Goal: Task Accomplishment & Management: Complete application form

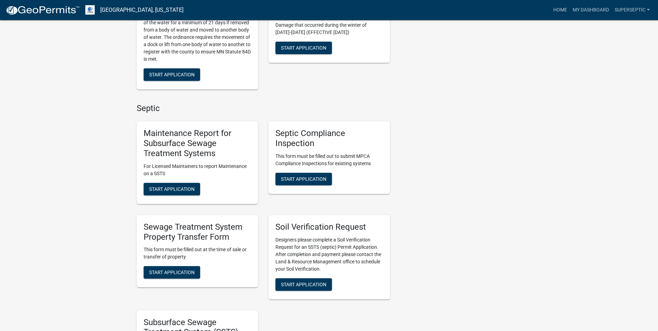
scroll to position [485, 0]
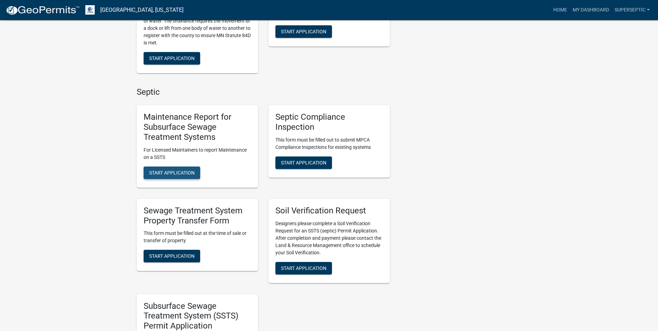
click at [185, 169] on button "Start Application" at bounding box center [172, 172] width 57 height 12
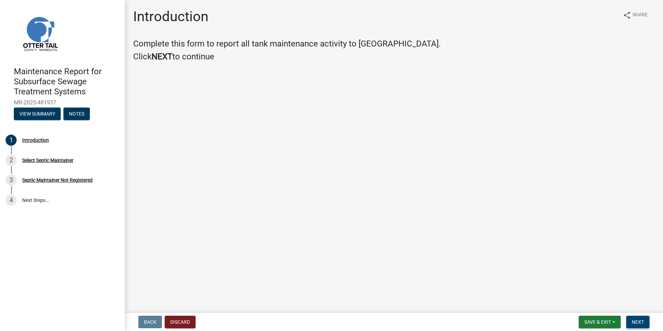
click at [639, 320] on span "Next" at bounding box center [638, 322] width 12 height 6
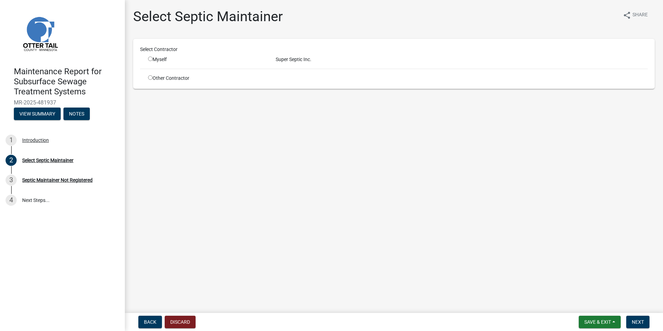
click at [150, 57] on input "radio" at bounding box center [150, 59] width 5 height 5
radio input "true"
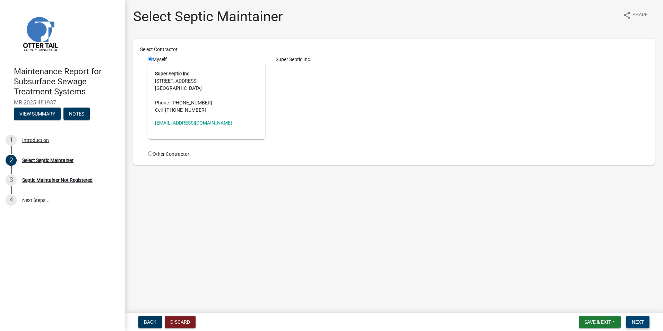
click at [630, 320] on button "Next" at bounding box center [637, 322] width 23 height 12
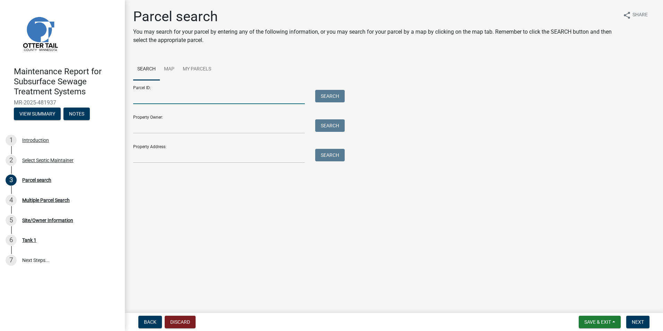
click at [184, 101] on input "Parcel ID:" at bounding box center [219, 97] width 172 height 14
paste input "17000990492000"
type input "17000990492000"
click at [317, 94] on button "Search" at bounding box center [329, 96] width 29 height 12
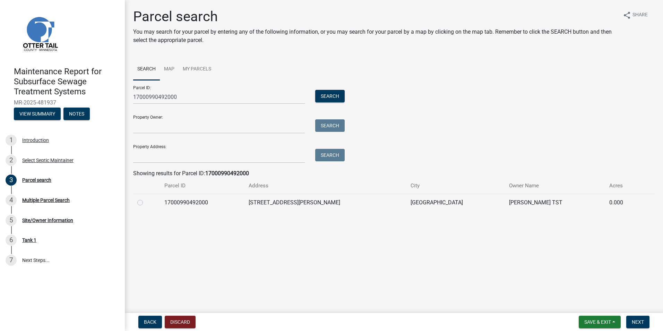
click at [146, 198] on label at bounding box center [146, 198] width 0 height 0
click at [146, 203] on input "radio" at bounding box center [148, 200] width 5 height 5
radio input "true"
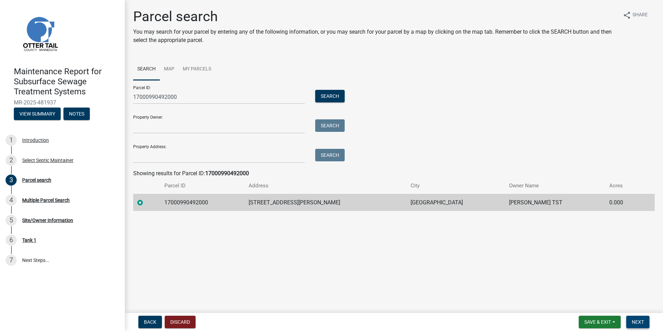
click at [643, 321] on span "Next" at bounding box center [638, 322] width 12 height 6
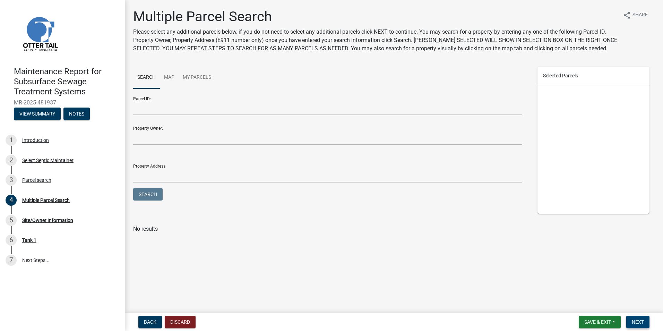
click at [640, 319] on span "Next" at bounding box center [638, 322] width 12 height 6
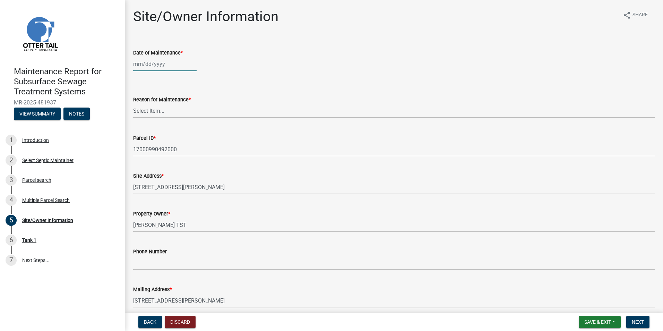
click at [150, 67] on div at bounding box center [164, 64] width 63 height 14
select select "9"
select select "2025"
click at [183, 123] on div "19" at bounding box center [184, 123] width 11 height 11
type input "[DATE]"
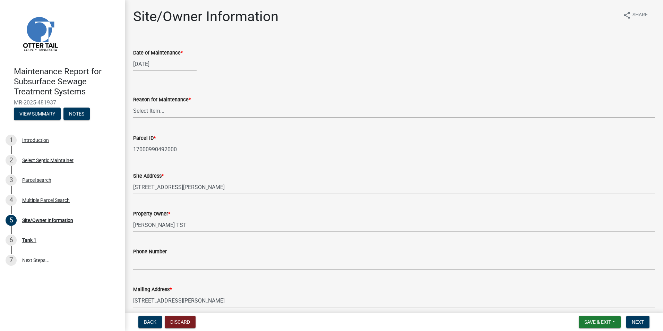
drag, startPoint x: 157, startPoint y: 113, endPoint x: 160, endPoint y: 119, distance: 6.1
click at [157, 113] on select "Select Item... Called Routine Other" at bounding box center [394, 111] width 522 height 14
click at [133, 104] on select "Select Item... Called Routine Other" at bounding box center [394, 111] width 522 height 14
select select "3ac72b63-7b21-42e4-8192-806faae7a4f1"
click at [641, 321] on span "Next" at bounding box center [638, 322] width 12 height 6
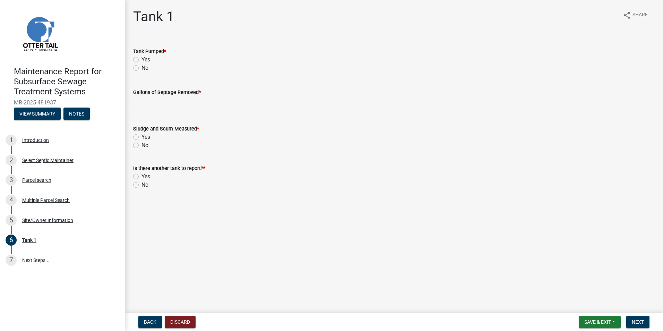
click at [141, 60] on label "Yes" at bounding box center [145, 59] width 9 height 8
click at [141, 60] on input "Yes" at bounding box center [143, 57] width 5 height 5
radio input "true"
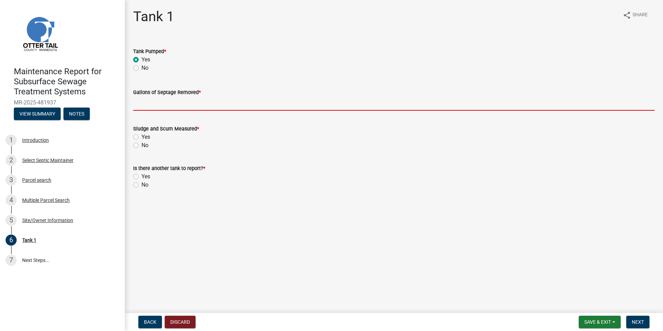
click at [152, 108] on input "Gallons of Septage Removed *" at bounding box center [394, 103] width 522 height 14
type input "1500"
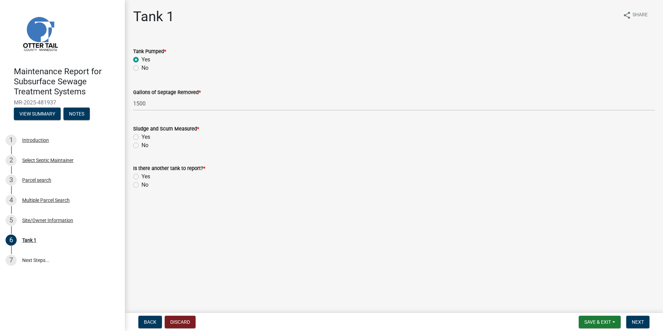
click at [141, 137] on label "Yes" at bounding box center [145, 137] width 9 height 8
click at [141, 137] on input "Yes" at bounding box center [143, 135] width 5 height 5
radio input "true"
click at [141, 187] on label "No" at bounding box center [144, 185] width 7 height 8
click at [141, 185] on input "No" at bounding box center [143, 183] width 5 height 5
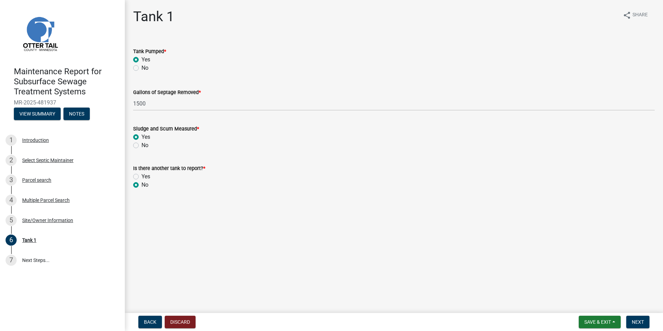
radio input "true"
click at [637, 322] on span "Next" at bounding box center [638, 322] width 12 height 6
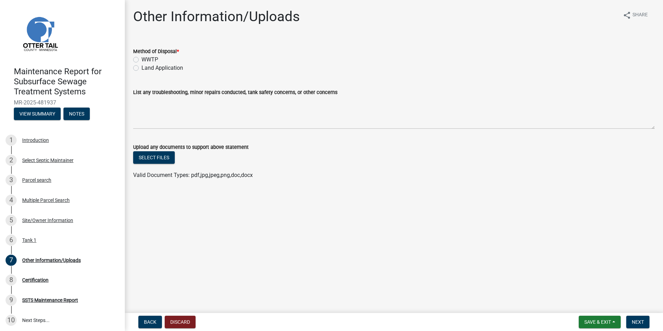
click at [163, 69] on label "Land Application" at bounding box center [162, 68] width 42 height 8
click at [146, 68] on input "Land Application" at bounding box center [143, 66] width 5 height 5
radio input "true"
click at [642, 322] on span "Next" at bounding box center [638, 322] width 12 height 6
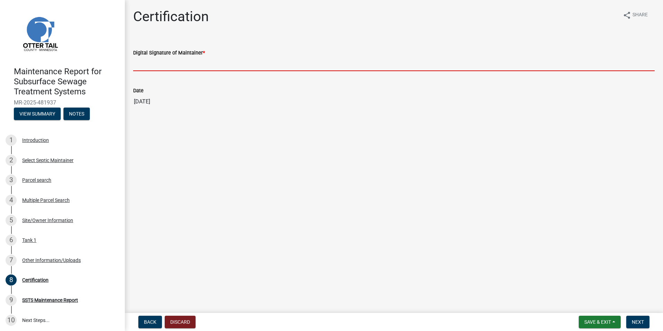
click at [153, 65] on input "Digital Signature of Maintainer *" at bounding box center [394, 64] width 522 height 14
type input "[PERSON_NAME]"
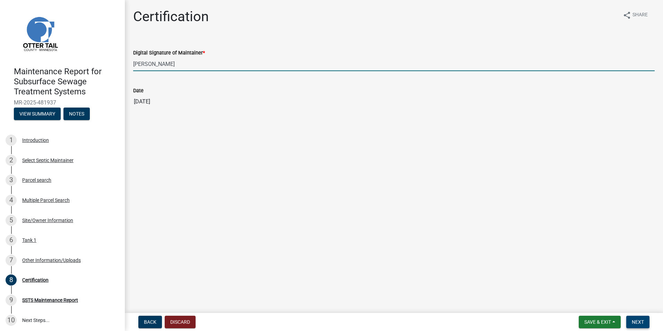
click at [640, 319] on span "Next" at bounding box center [638, 322] width 12 height 6
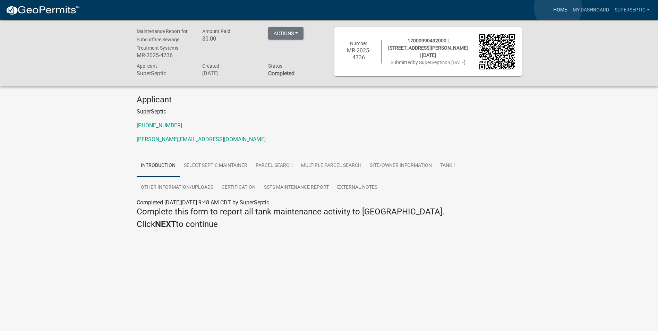
click at [558, 7] on link "Home" at bounding box center [559, 9] width 19 height 13
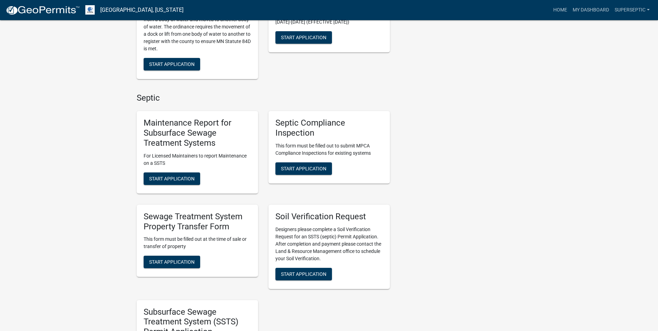
scroll to position [485, 0]
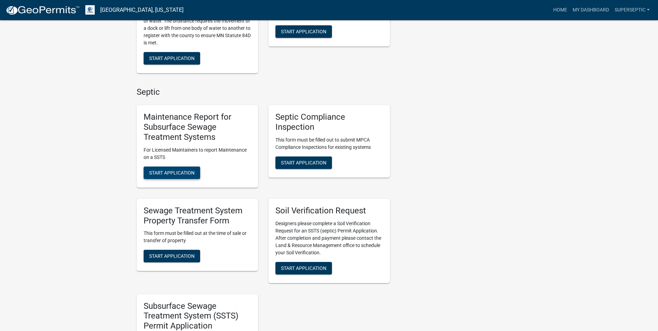
click at [181, 166] on button "Start Application" at bounding box center [172, 172] width 57 height 12
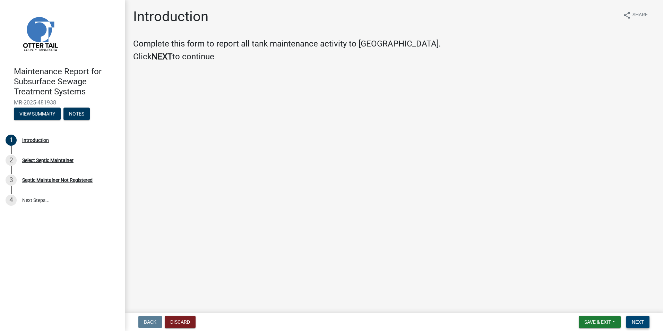
click at [636, 325] on span "Next" at bounding box center [638, 322] width 12 height 6
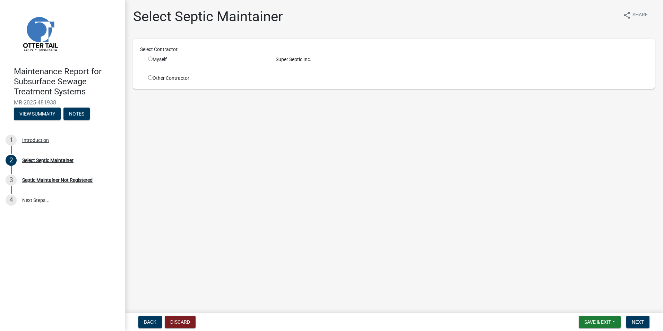
click at [149, 59] on input "radio" at bounding box center [150, 59] width 5 height 5
radio input "true"
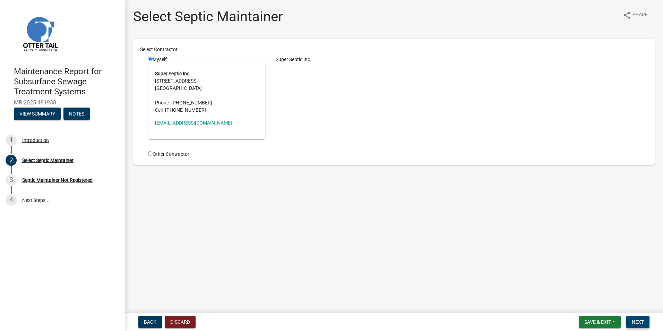
click at [629, 321] on button "Next" at bounding box center [637, 322] width 23 height 12
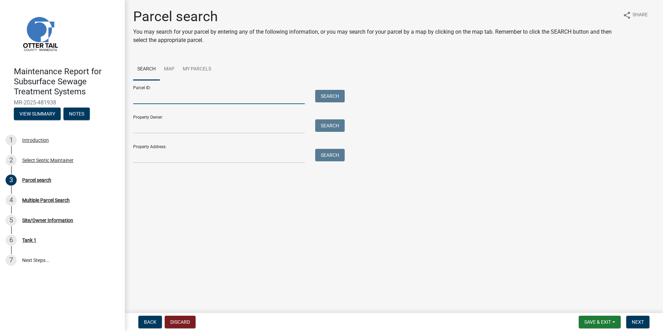
click at [154, 94] on input "Parcel ID:" at bounding box center [219, 97] width 172 height 14
paste input "39000250218001"
type input "39000250218001"
click at [322, 94] on button "Search" at bounding box center [329, 96] width 29 height 12
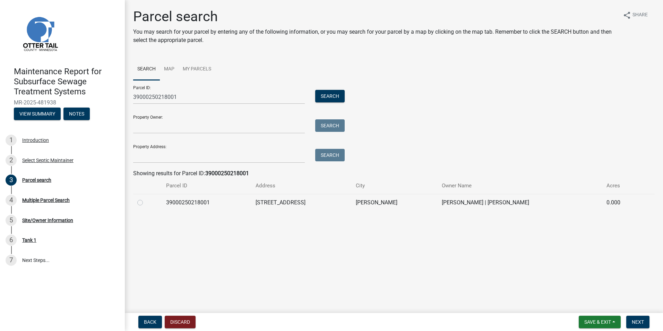
click at [146, 198] on label at bounding box center [146, 198] width 0 height 0
click at [146, 202] on input "radio" at bounding box center [148, 200] width 5 height 5
radio input "true"
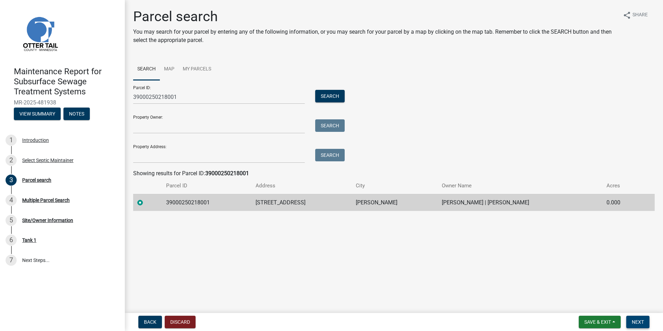
click at [633, 324] on span "Next" at bounding box center [638, 322] width 12 height 6
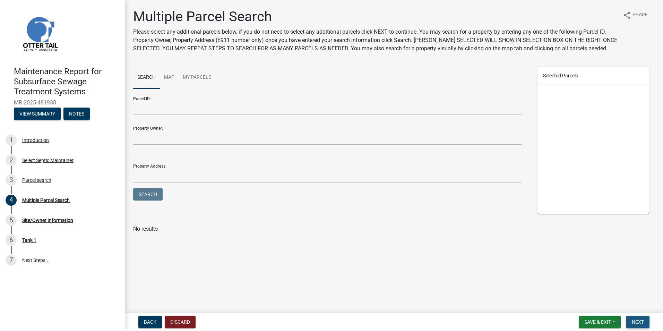
click at [637, 319] on button "Next" at bounding box center [637, 322] width 23 height 12
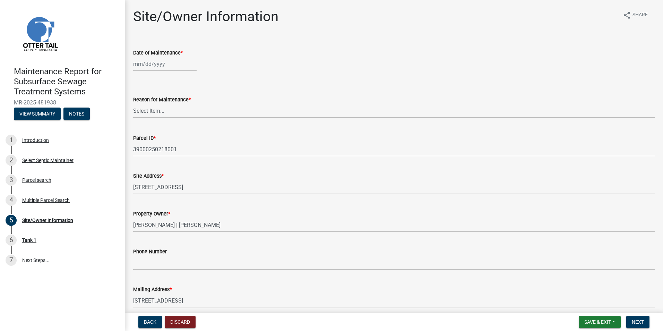
click at [147, 66] on div at bounding box center [164, 64] width 63 height 14
select select "9"
select select "2025"
click at [184, 122] on div "19" at bounding box center [184, 123] width 11 height 11
type input "[DATE]"
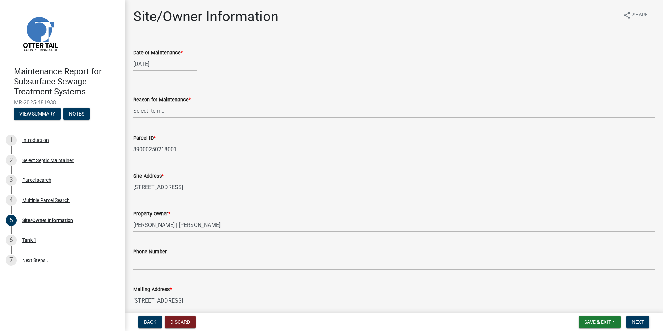
drag, startPoint x: 154, startPoint y: 112, endPoint x: 158, endPoint y: 115, distance: 5.4
click at [155, 112] on select "Select Item... Called Routine Other" at bounding box center [394, 111] width 522 height 14
click at [133, 104] on select "Select Item... Called Routine Other" at bounding box center [394, 111] width 522 height 14
select select "3ac72b63-7b21-42e4-8192-806faae7a4f1"
click at [636, 319] on span "Next" at bounding box center [638, 322] width 12 height 6
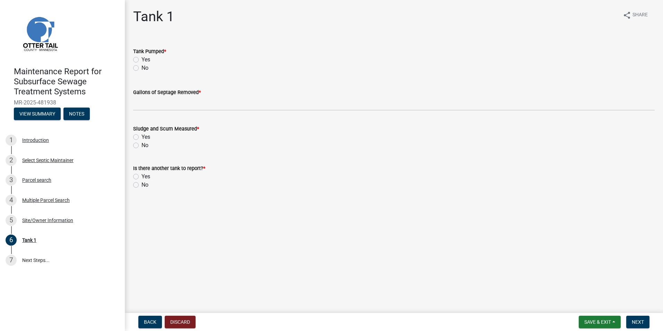
click at [141, 60] on label "Yes" at bounding box center [145, 59] width 9 height 8
click at [141, 60] on input "Yes" at bounding box center [143, 57] width 5 height 5
radio input "true"
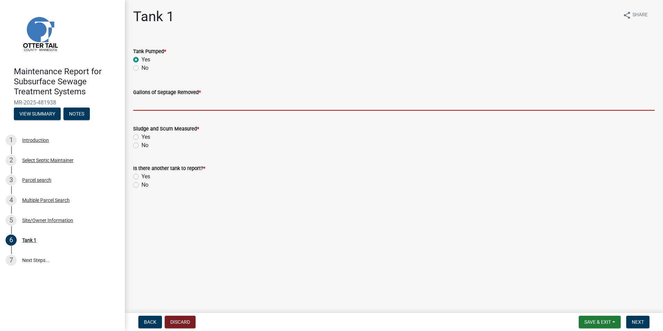
click at [149, 108] on input "Gallons of Septage Removed *" at bounding box center [394, 103] width 522 height 14
type input "1000"
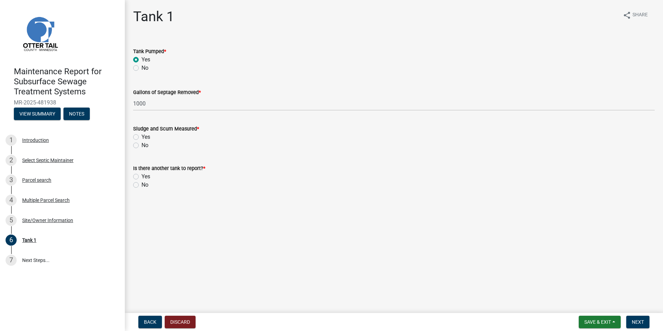
click at [141, 137] on label "Yes" at bounding box center [145, 137] width 9 height 8
click at [141, 137] on input "Yes" at bounding box center [143, 135] width 5 height 5
radio input "true"
click at [141, 185] on label "No" at bounding box center [144, 185] width 7 height 8
click at [141, 185] on input "No" at bounding box center [143, 183] width 5 height 5
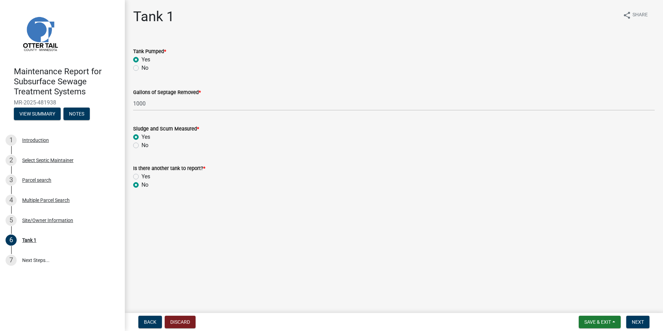
radio input "true"
click at [638, 320] on span "Next" at bounding box center [638, 322] width 12 height 6
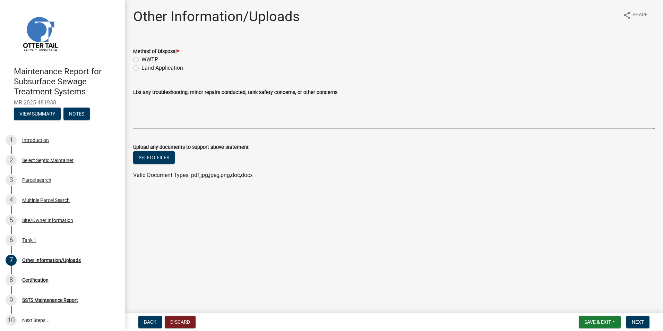
click at [158, 68] on label "Land Application" at bounding box center [162, 68] width 42 height 8
click at [146, 68] on input "Land Application" at bounding box center [143, 66] width 5 height 5
radio input "true"
click at [635, 318] on button "Next" at bounding box center [637, 322] width 23 height 12
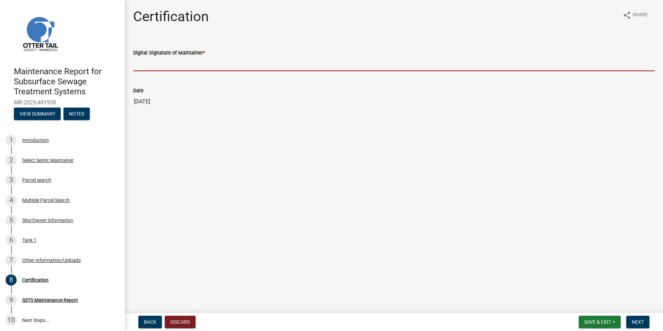
click at [169, 70] on input "Digital Signature of Maintainer *" at bounding box center [394, 64] width 522 height 14
type input "[PERSON_NAME]"
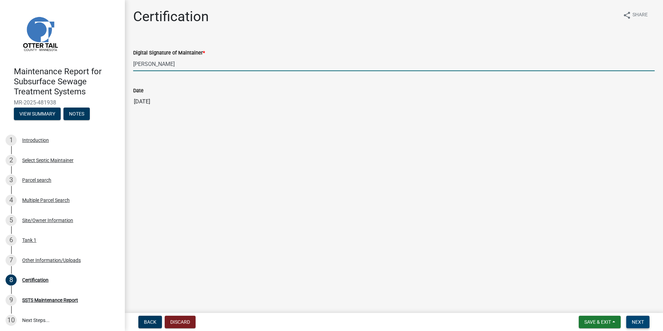
click at [640, 319] on span "Next" at bounding box center [638, 322] width 12 height 6
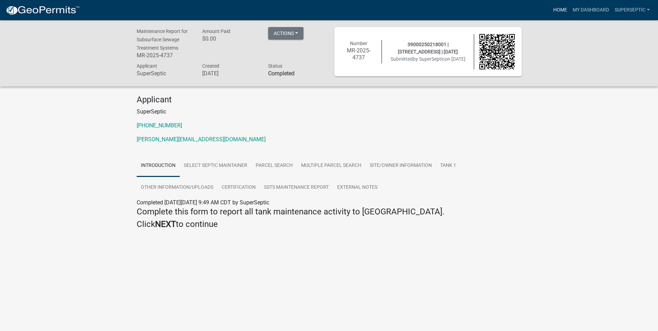
click at [557, 9] on link "Home" at bounding box center [559, 9] width 19 height 13
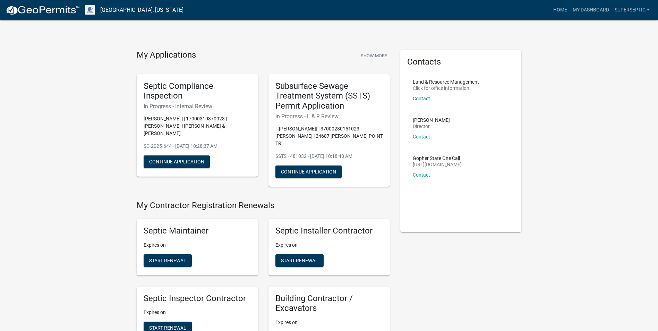
drag, startPoint x: 557, startPoint y: 9, endPoint x: 510, endPoint y: 18, distance: 47.9
click at [510, 18] on nav "[GEOGRAPHIC_DATA], [US_STATE] more_horiz Home My Dashboard SuperSeptic Account …" at bounding box center [329, 10] width 658 height 20
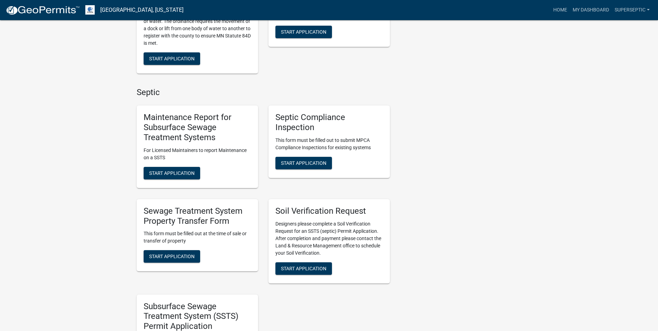
scroll to position [485, 0]
drag, startPoint x: 176, startPoint y: 168, endPoint x: 176, endPoint y: 155, distance: 13.2
click at [176, 170] on span "Start Application" at bounding box center [171, 173] width 45 height 6
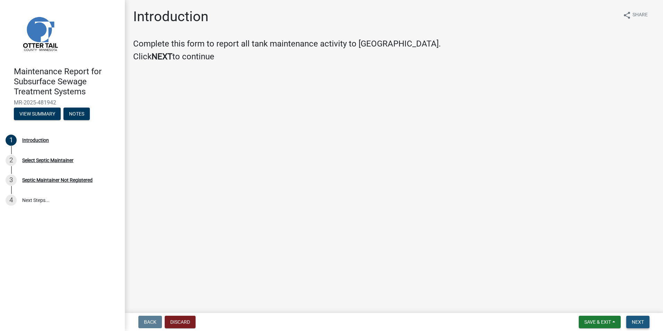
click at [629, 320] on button "Next" at bounding box center [637, 322] width 23 height 12
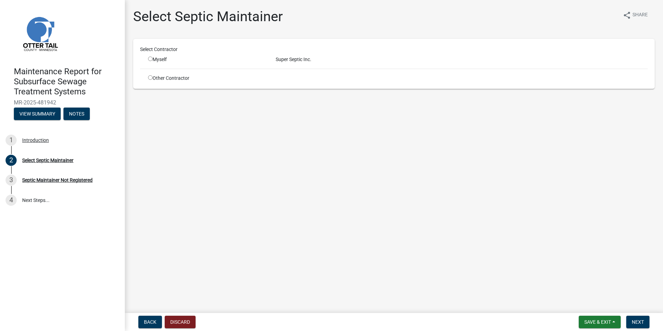
drag, startPoint x: 161, startPoint y: 59, endPoint x: 155, endPoint y: 59, distance: 5.9
click at [161, 59] on div "Myself" at bounding box center [206, 59] width 117 height 7
click at [151, 60] on input "radio" at bounding box center [150, 59] width 5 height 5
radio input "true"
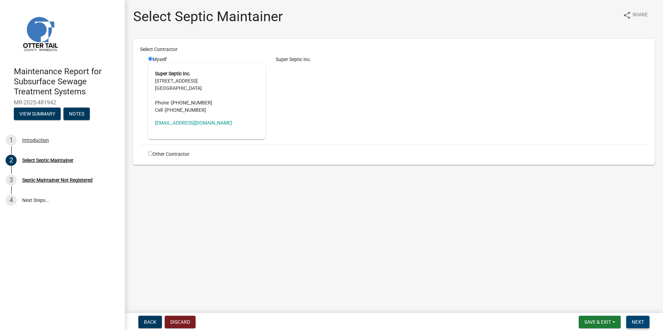
click at [641, 324] on span "Next" at bounding box center [638, 322] width 12 height 6
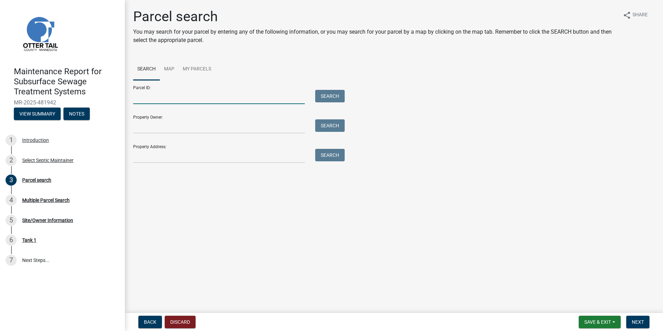
click at [160, 98] on input "Parcel ID:" at bounding box center [219, 97] width 172 height 14
paste input "70000210163002"
type input "70000210163002"
click at [327, 93] on button "Search" at bounding box center [329, 96] width 29 height 12
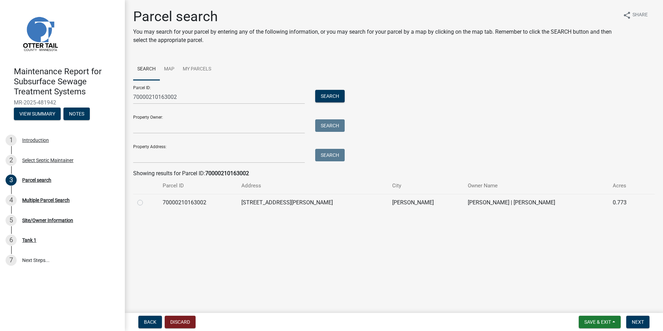
click at [146, 198] on label at bounding box center [146, 198] width 0 height 0
click at [146, 203] on input "radio" at bounding box center [148, 200] width 5 height 5
radio input "true"
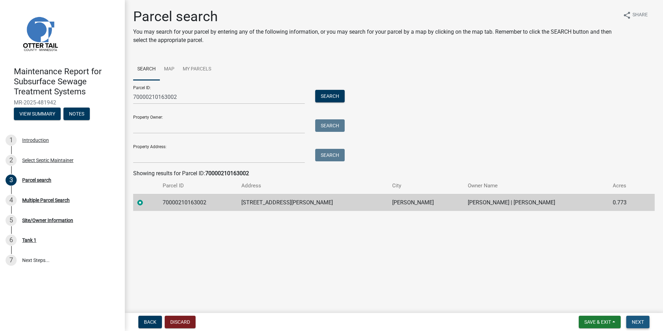
click at [643, 323] on span "Next" at bounding box center [638, 322] width 12 height 6
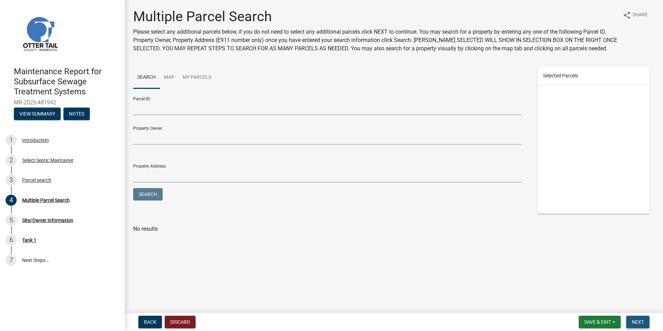
click at [640, 321] on span "Next" at bounding box center [638, 322] width 12 height 6
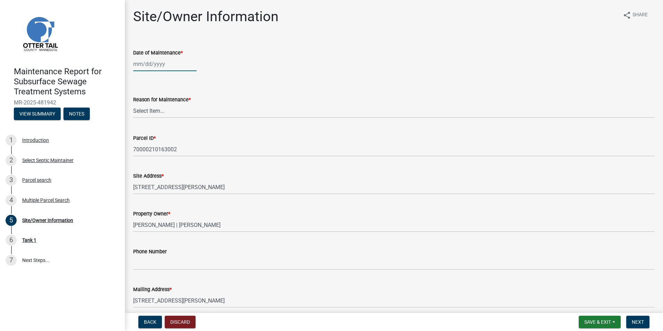
click at [167, 68] on div at bounding box center [164, 64] width 63 height 14
select select "9"
select select "2025"
click at [186, 122] on div "19" at bounding box center [184, 123] width 11 height 11
type input "[DATE]"
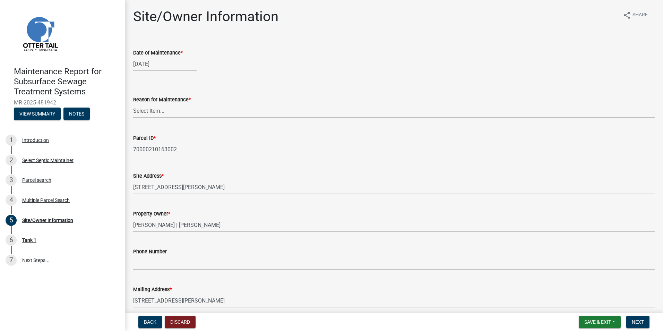
click at [132, 109] on div "Reason for Maintenance * Select Item... Called Routine Other" at bounding box center [394, 97] width 532 height 41
click at [144, 114] on select "Select Item... Called Routine Other" at bounding box center [394, 111] width 522 height 14
click at [133, 104] on select "Select Item... Called Routine Other" at bounding box center [394, 111] width 522 height 14
select select "3ac72b63-7b21-42e4-8192-806faae7a4f1"
click at [635, 320] on span "Next" at bounding box center [638, 322] width 12 height 6
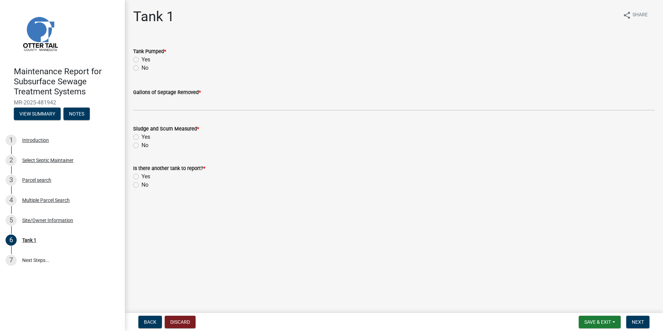
click at [141, 61] on label "Yes" at bounding box center [145, 59] width 9 height 8
click at [141, 60] on input "Yes" at bounding box center [143, 57] width 5 height 5
radio input "true"
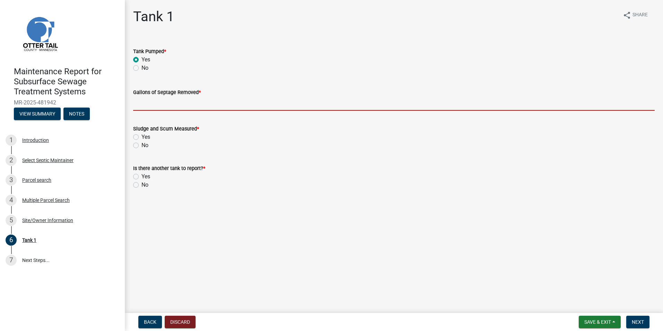
click at [153, 104] on input "Gallons of Septage Removed *" at bounding box center [394, 103] width 522 height 14
type input "1500"
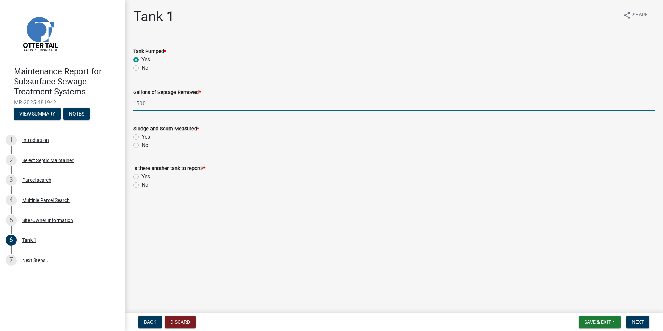
click at [141, 137] on label "Yes" at bounding box center [145, 137] width 9 height 8
click at [141, 137] on input "Yes" at bounding box center [143, 135] width 5 height 5
radio input "true"
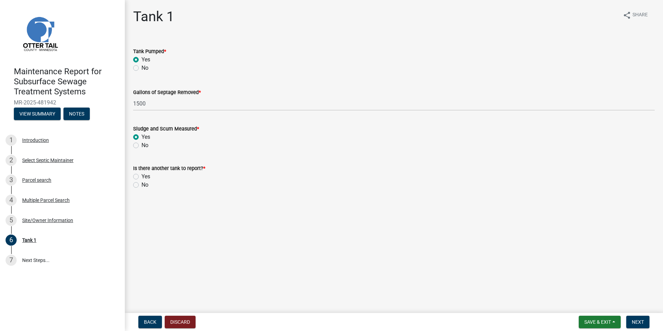
click at [141, 185] on label "No" at bounding box center [144, 185] width 7 height 8
click at [141, 185] on input "No" at bounding box center [143, 183] width 5 height 5
radio input "true"
click at [640, 324] on span "Next" at bounding box center [638, 322] width 12 height 6
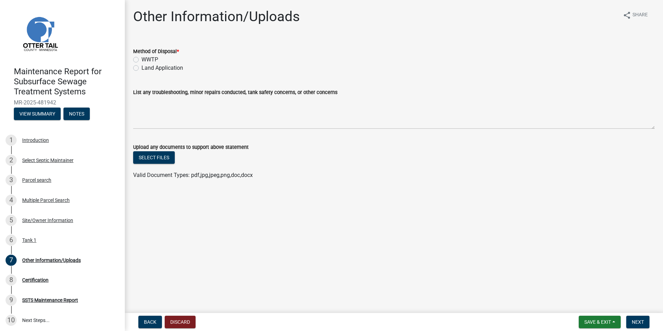
click at [139, 60] on div "WWTP" at bounding box center [394, 59] width 522 height 8
click at [141, 69] on label "Land Application" at bounding box center [162, 68] width 42 height 8
click at [141, 68] on input "Land Application" at bounding box center [143, 66] width 5 height 5
radio input "true"
click at [641, 322] on span "Next" at bounding box center [638, 322] width 12 height 6
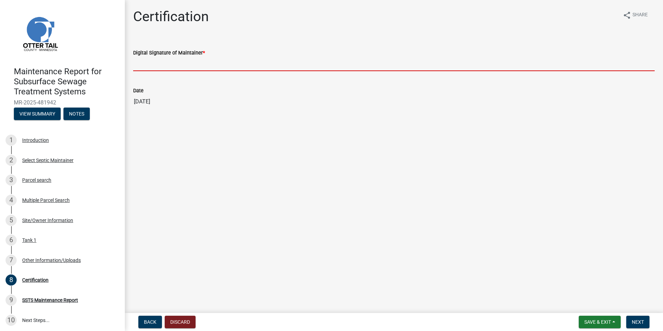
click at [158, 66] on input "Digital Signature of Maintainer *" at bounding box center [394, 64] width 522 height 14
type input "[PERSON_NAME]"
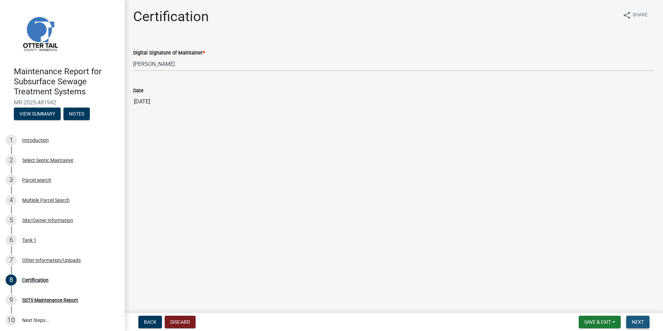
click at [636, 319] on span "Next" at bounding box center [638, 322] width 12 height 6
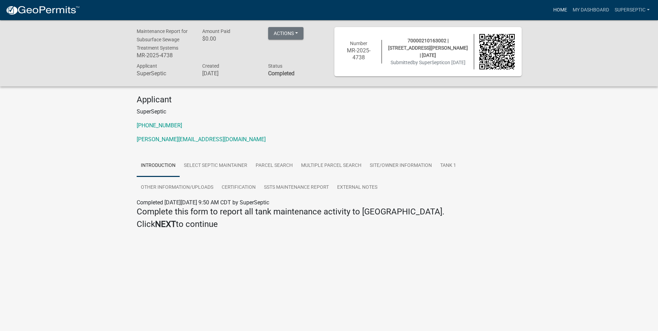
click at [558, 12] on link "Home" at bounding box center [559, 9] width 19 height 13
